Goal: Obtain resource: Download file/media

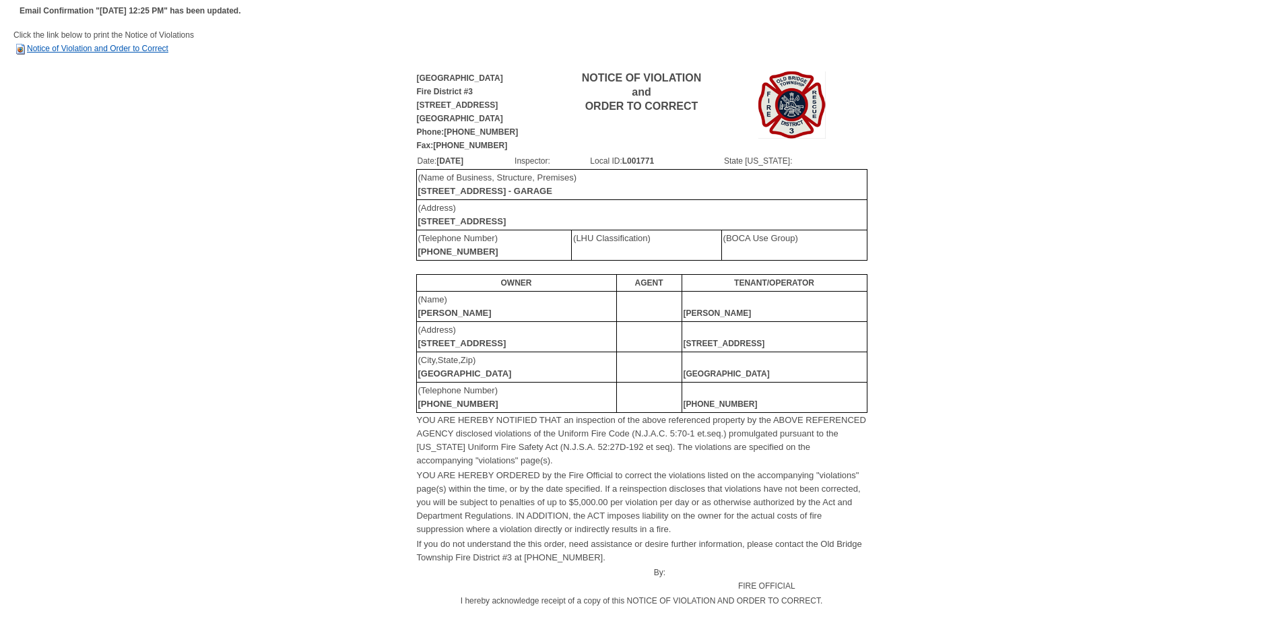
click at [98, 48] on link "Notice of Violation and Order to Correct" at bounding box center [90, 48] width 155 height 9
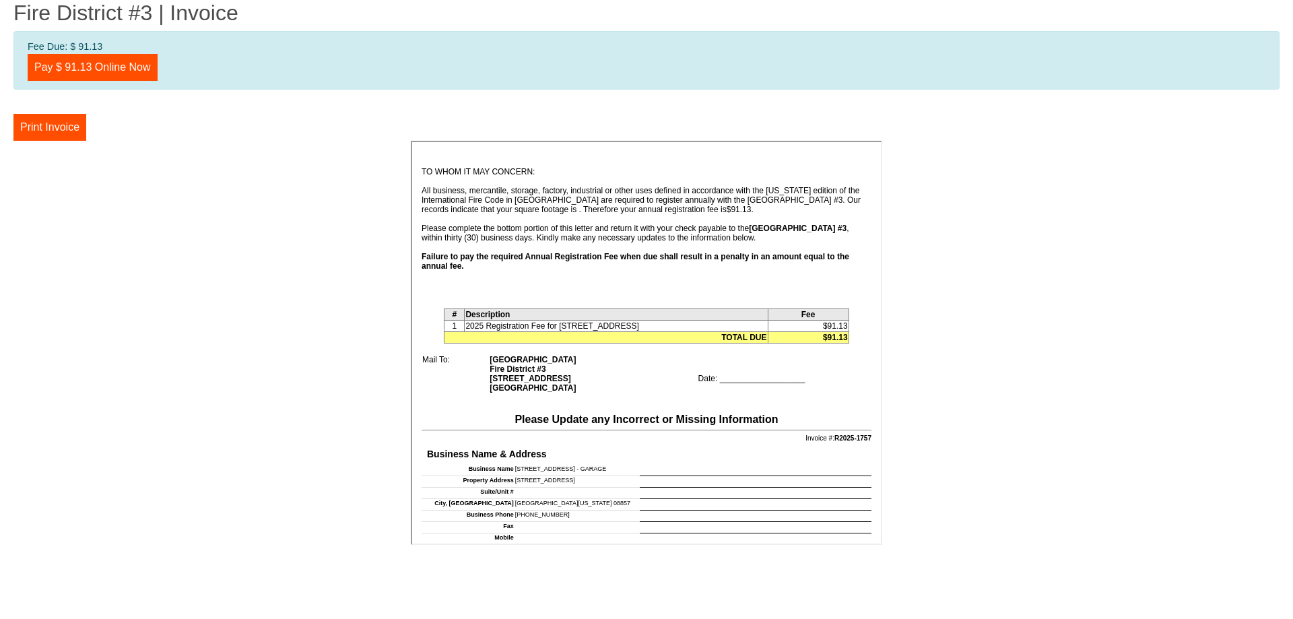
scroll to position [202, 0]
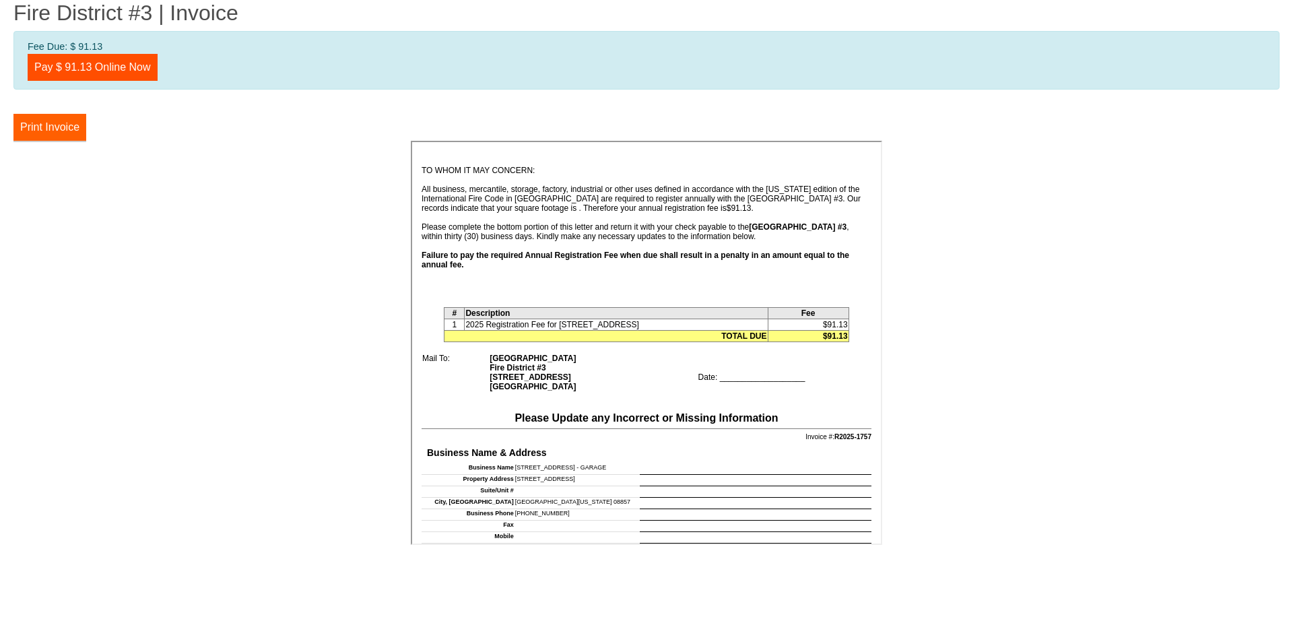
click at [62, 130] on button "Print Invoice" at bounding box center [49, 127] width 73 height 27
